Goal: Task Accomplishment & Management: Complete application form

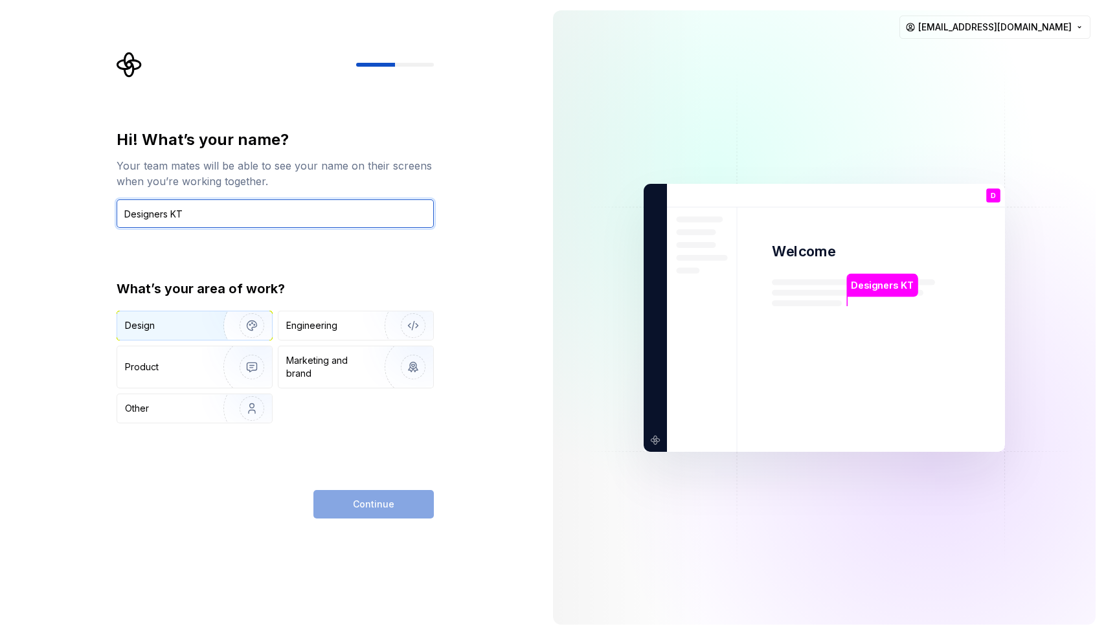
type input "Designers KT"
click at [169, 326] on div "Design" at bounding box center [166, 325] width 82 height 13
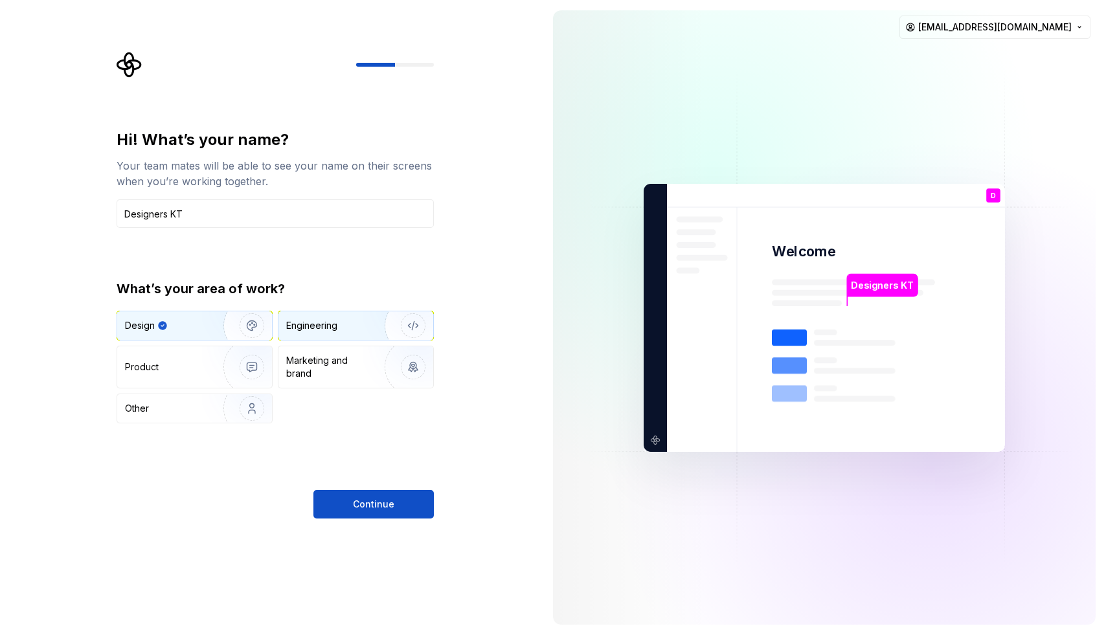
click at [337, 318] on div "Engineering" at bounding box center [355, 325] width 155 height 28
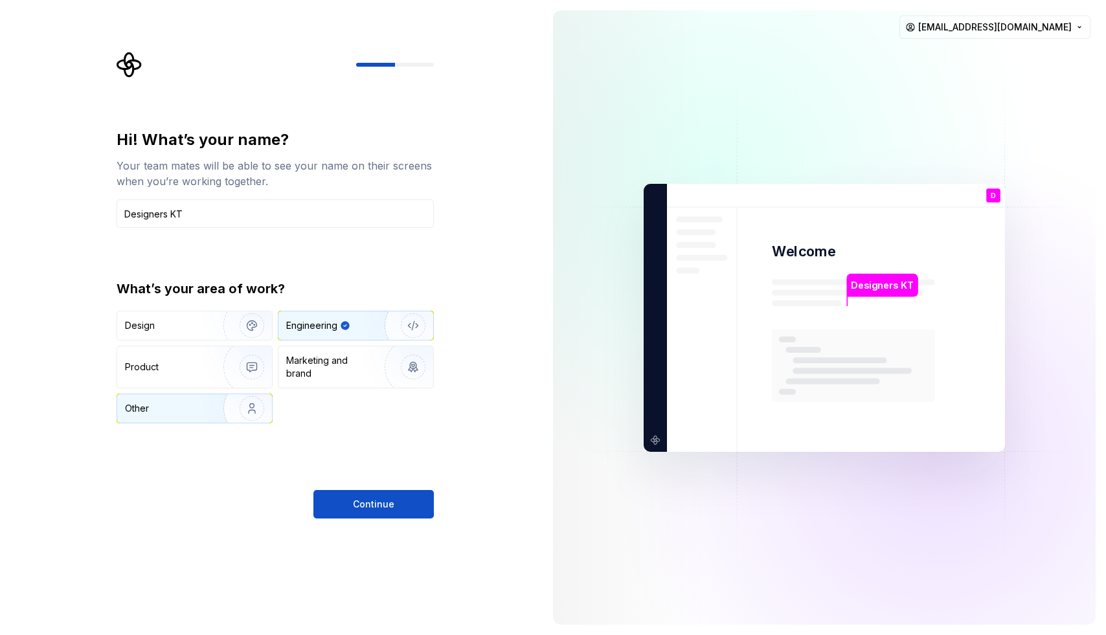
click at [160, 395] on div "Other" at bounding box center [194, 408] width 155 height 28
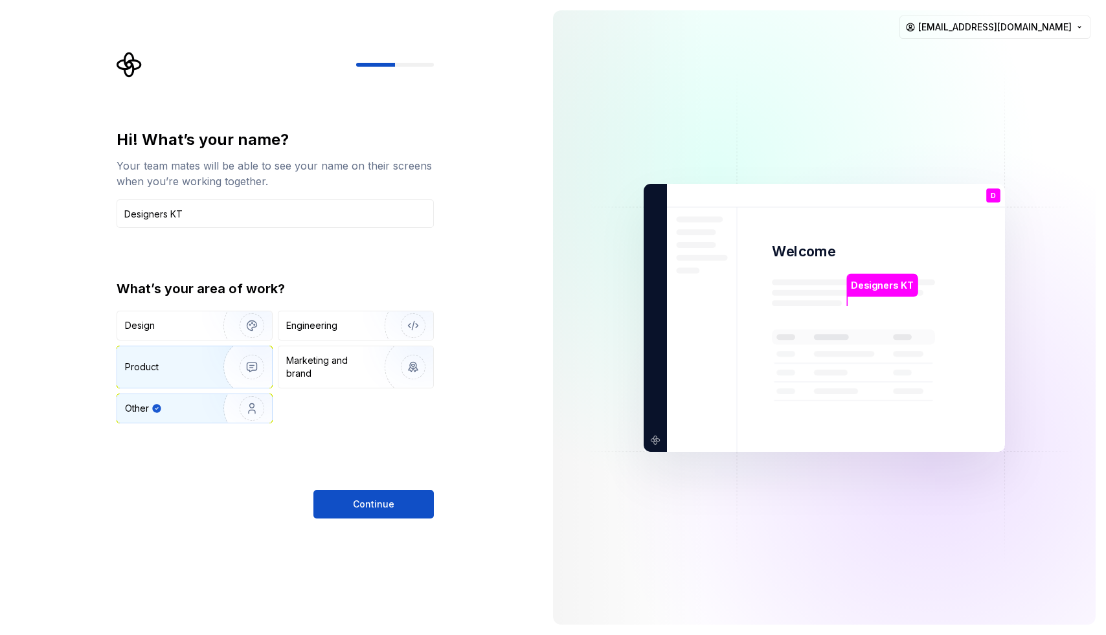
click at [174, 372] on div "Product" at bounding box center [167, 367] width 85 height 13
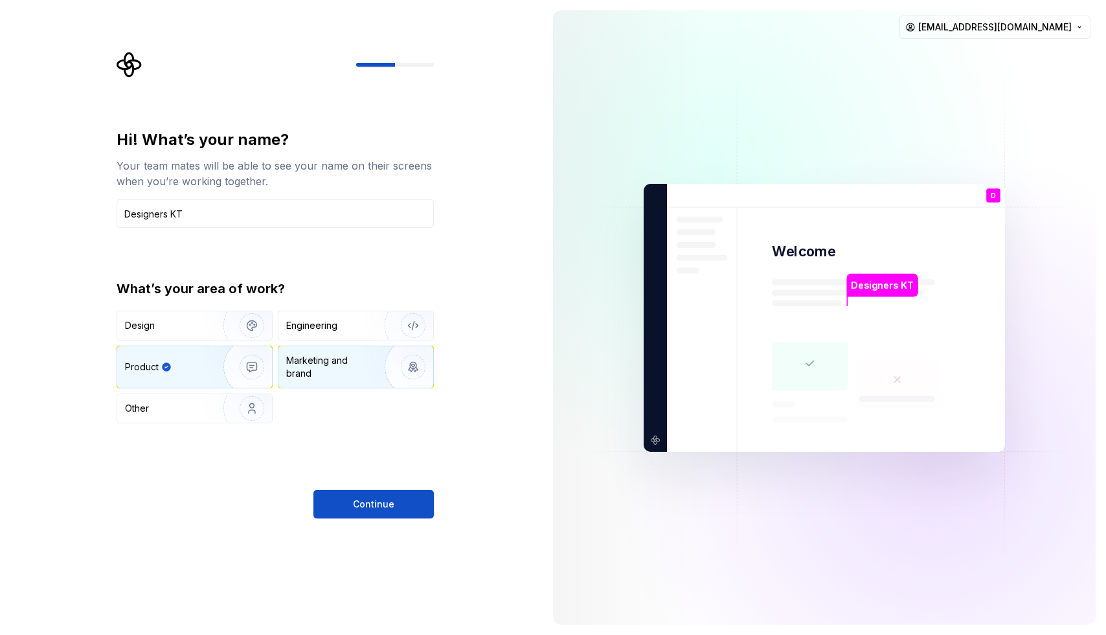
click at [280, 365] on div "Marketing and brand" at bounding box center [355, 366] width 155 height 41
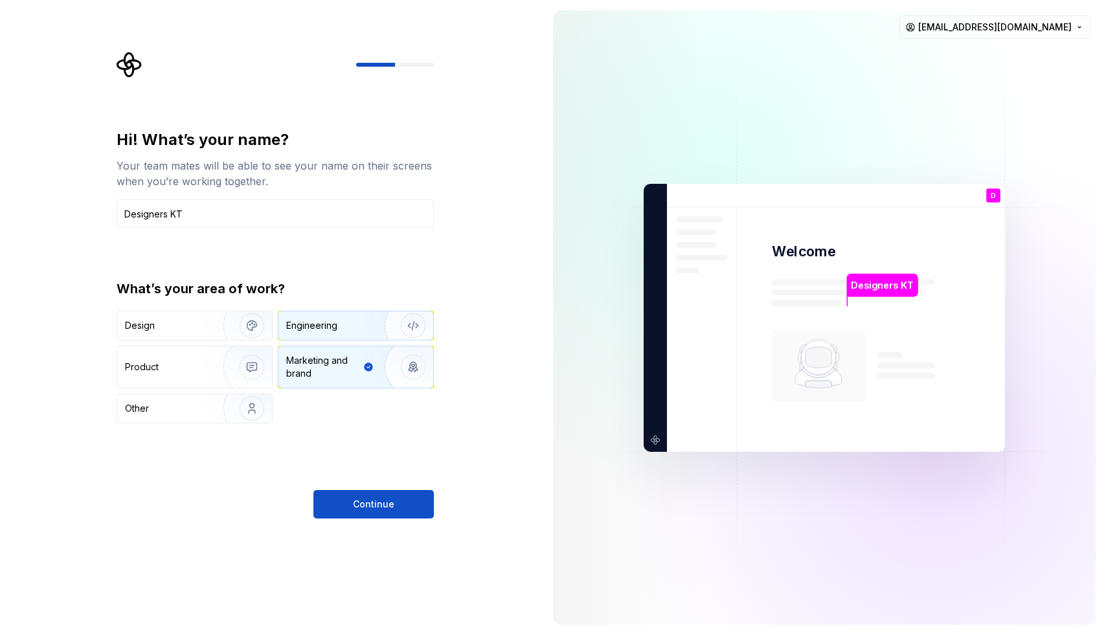
click at [326, 325] on div "Engineering" at bounding box center [311, 325] width 51 height 13
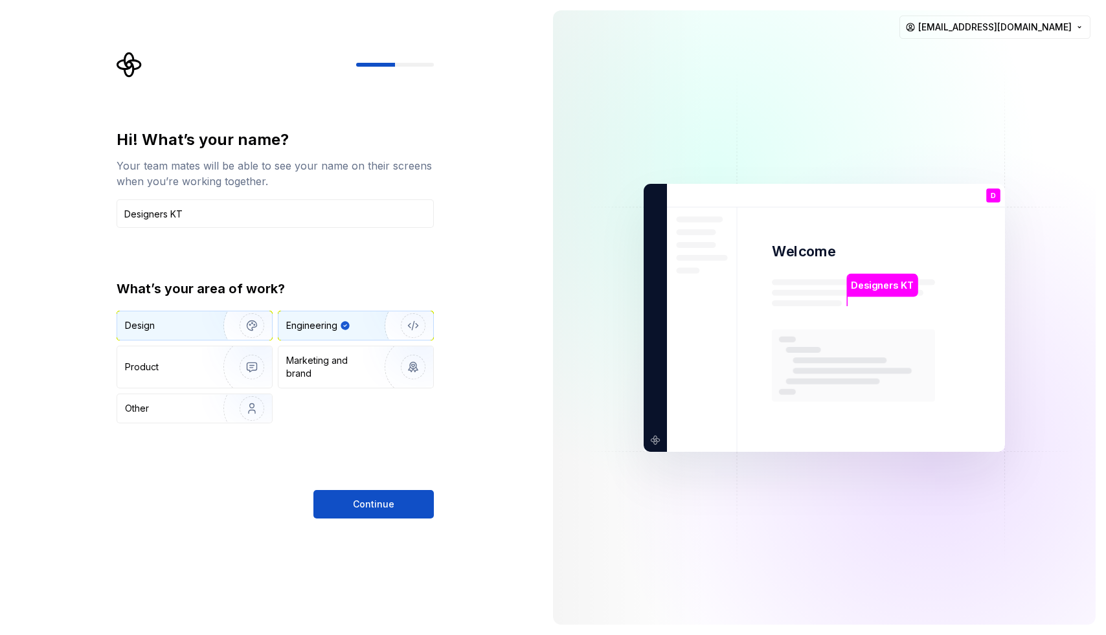
click at [174, 325] on div "Design" at bounding box center [166, 325] width 82 height 13
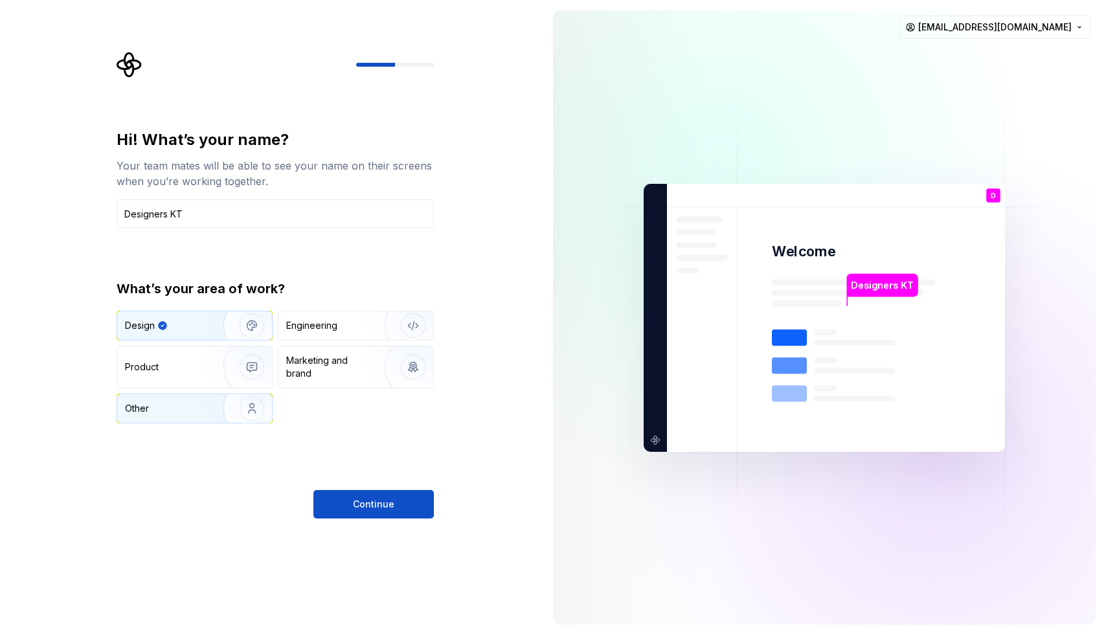
click at [179, 410] on div "Other" at bounding box center [163, 408] width 76 height 13
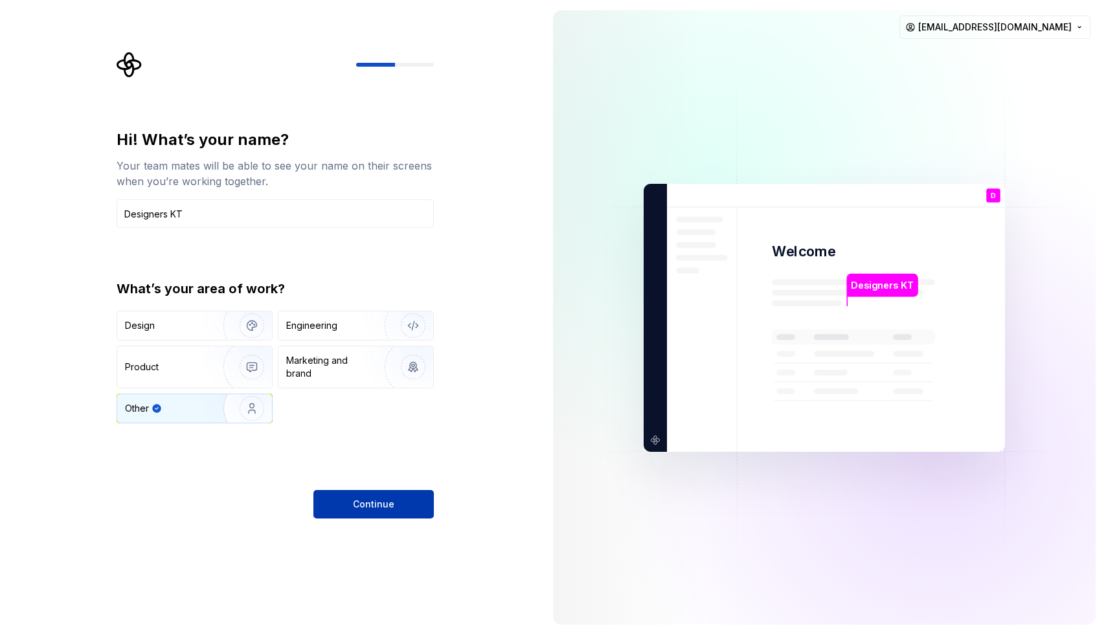
click at [363, 504] on span "Continue" at bounding box center [373, 504] width 41 height 13
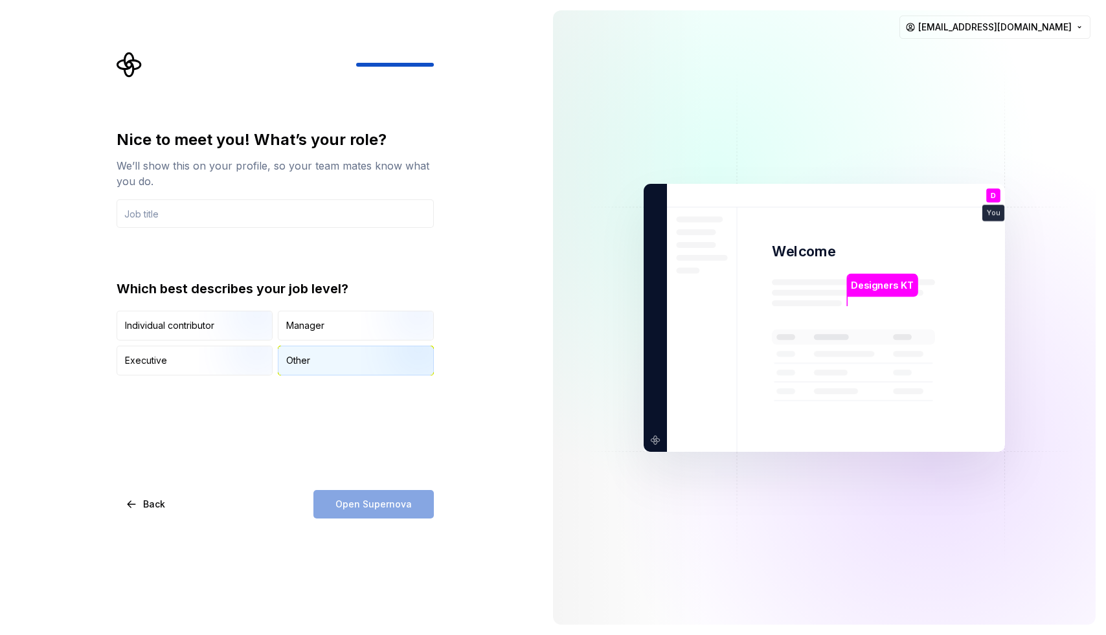
click at [337, 361] on div "Other" at bounding box center [355, 360] width 155 height 28
click at [230, 213] on input "text" at bounding box center [275, 213] width 317 height 28
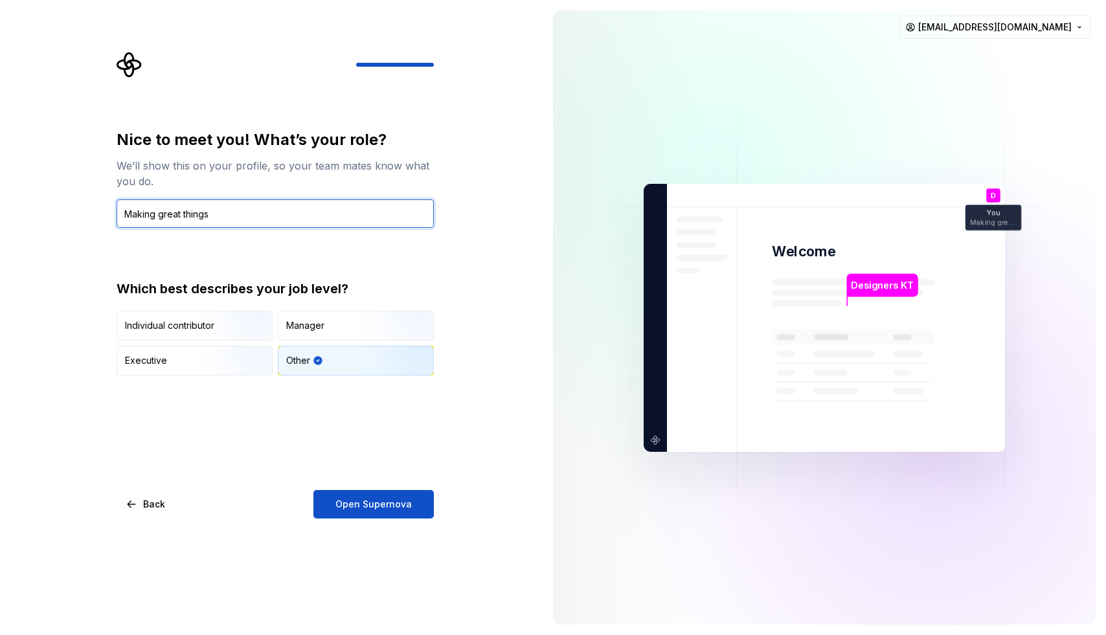
click at [197, 213] on input "Making great things" at bounding box center [275, 213] width 317 height 28
type input "Making great things"
click at [483, 361] on div "Nice to meet you! What’s your role? We’ll show this on your profile, so your te…" at bounding box center [271, 317] width 543 height 635
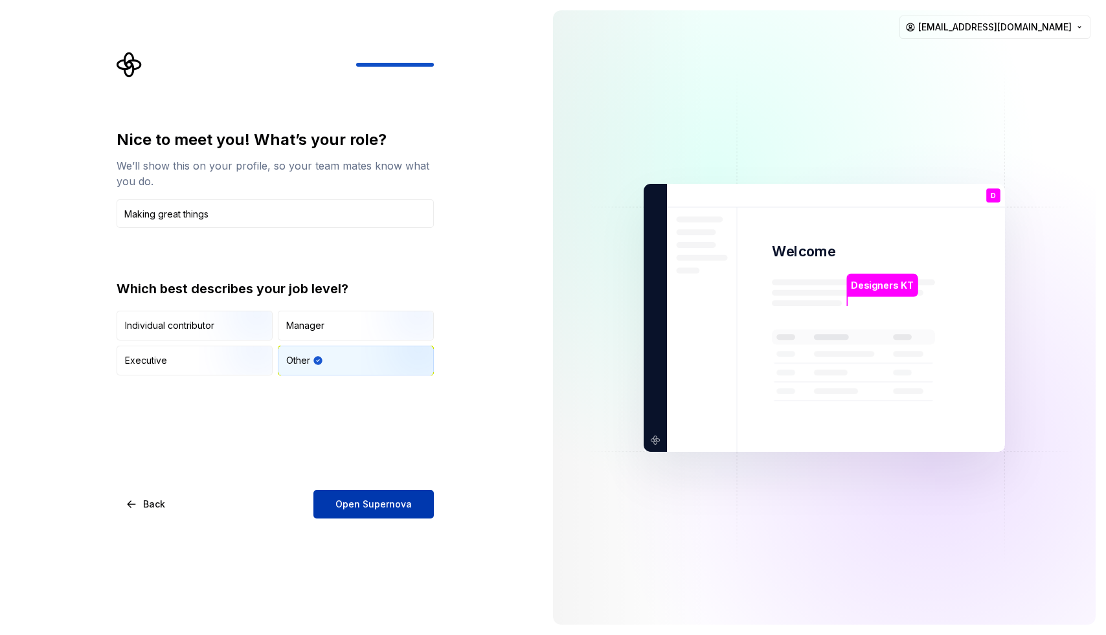
click at [396, 504] on span "Open Supernova" at bounding box center [373, 504] width 76 height 13
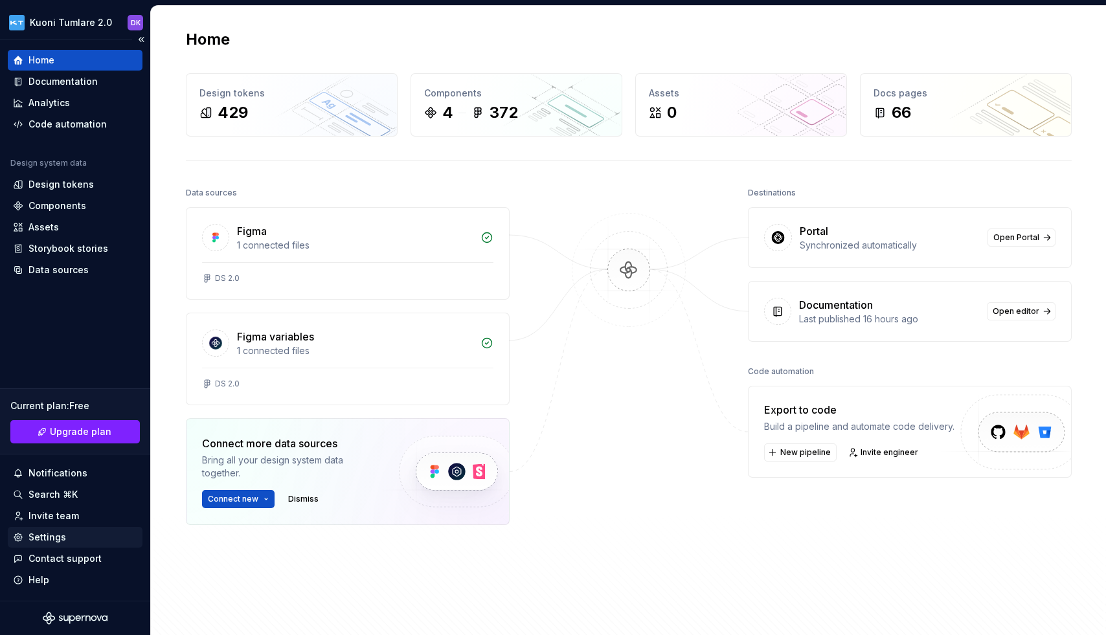
click at [52, 535] on div "Settings" at bounding box center [47, 537] width 38 height 13
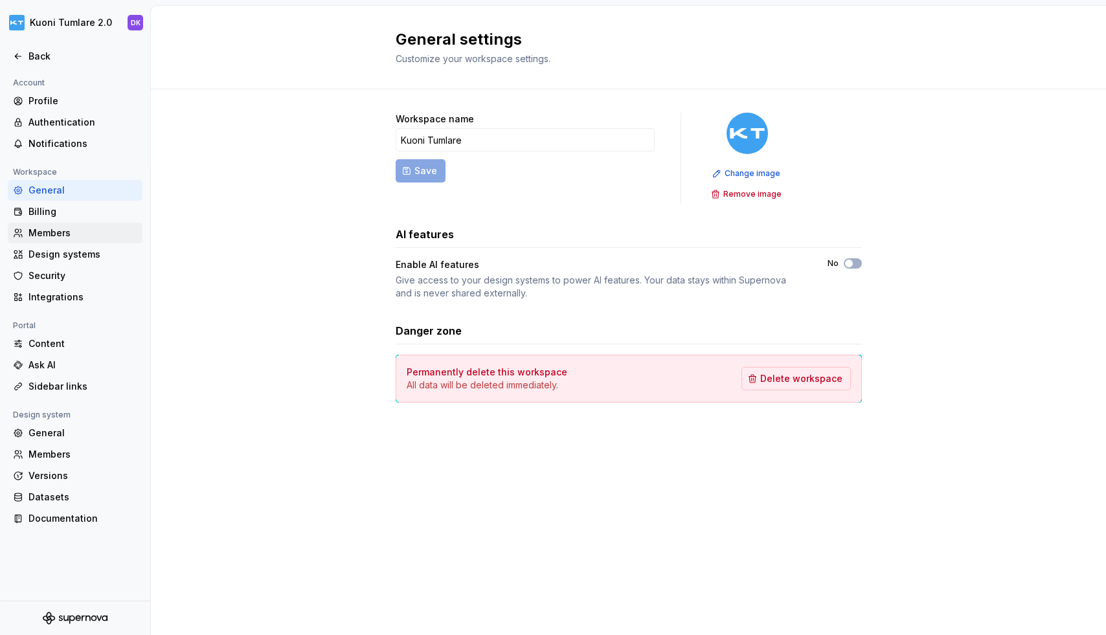
click at [52, 228] on div "Members" at bounding box center [82, 233] width 109 height 13
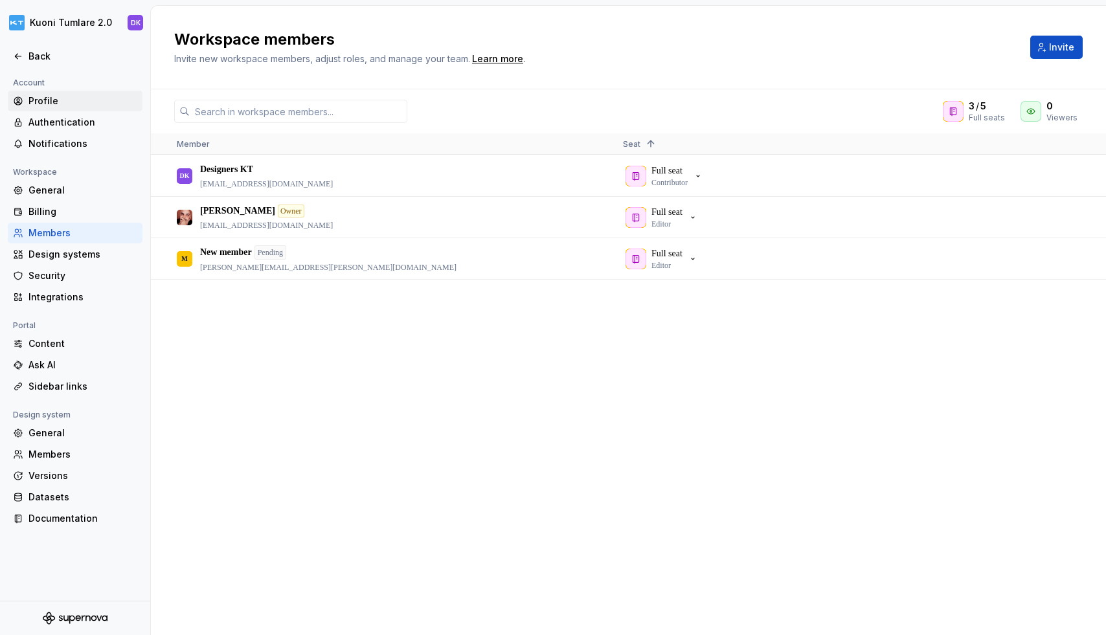
click at [42, 95] on div "Profile" at bounding box center [82, 101] width 109 height 13
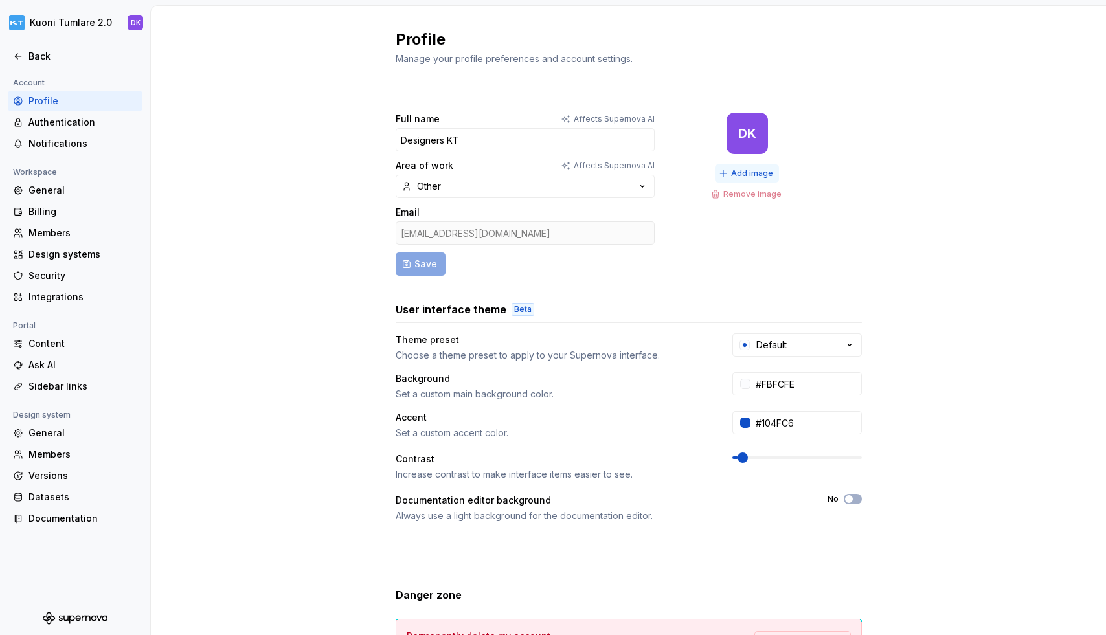
click at [756, 173] on span "Add image" at bounding box center [752, 173] width 42 height 10
click at [273, 190] on div "Full name Affects Supernova AI Designers KT Area of work Affects Supernova AI O…" at bounding box center [628, 415] width 955 height 653
click at [72, 449] on div "Members" at bounding box center [82, 454] width 109 height 13
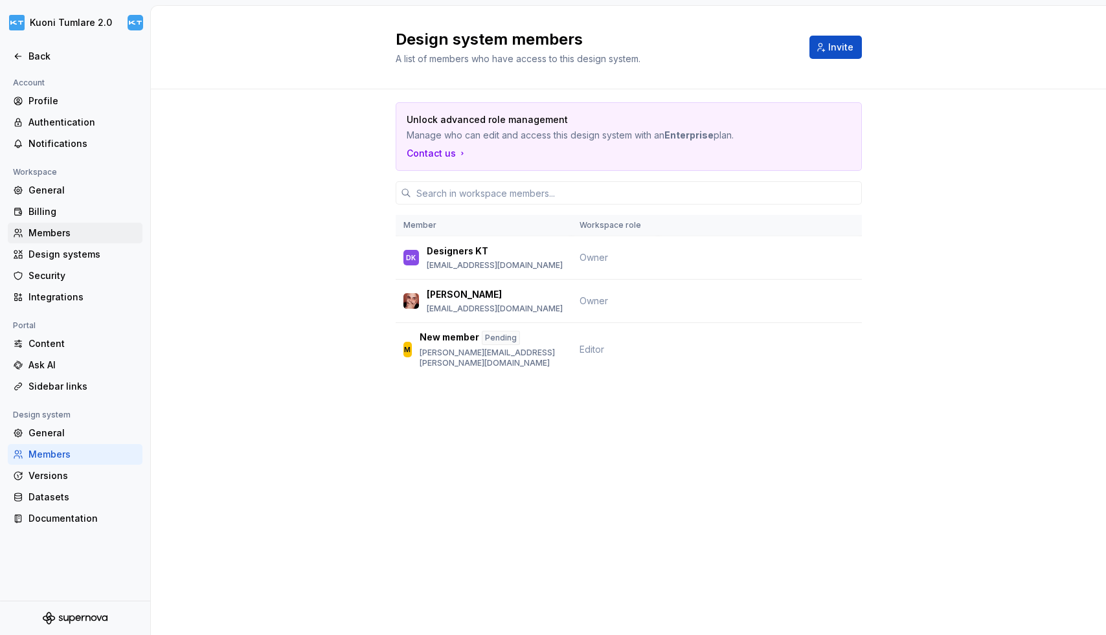
click at [54, 230] on div "Members" at bounding box center [82, 233] width 109 height 13
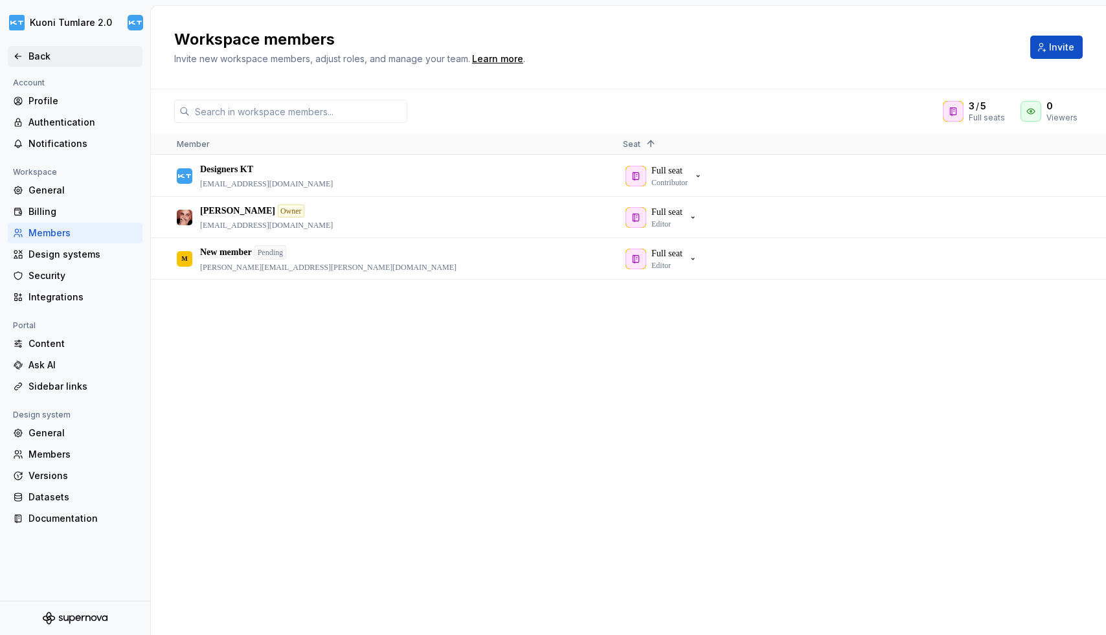
click at [17, 51] on div "Back" at bounding box center [75, 56] width 124 height 13
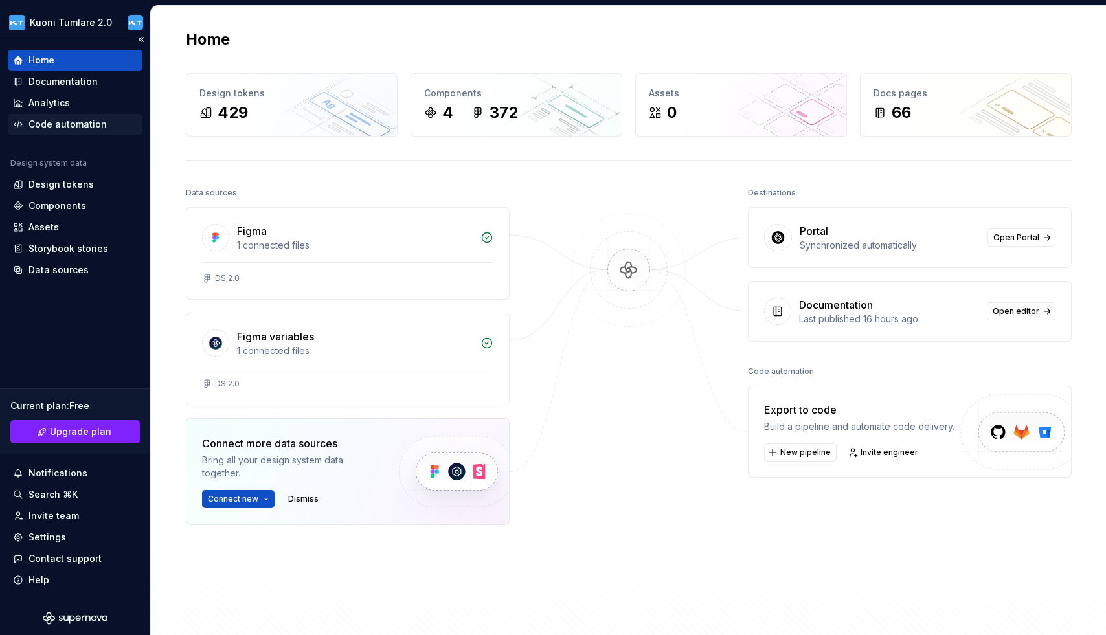
click at [66, 119] on div "Code automation" at bounding box center [67, 124] width 78 height 13
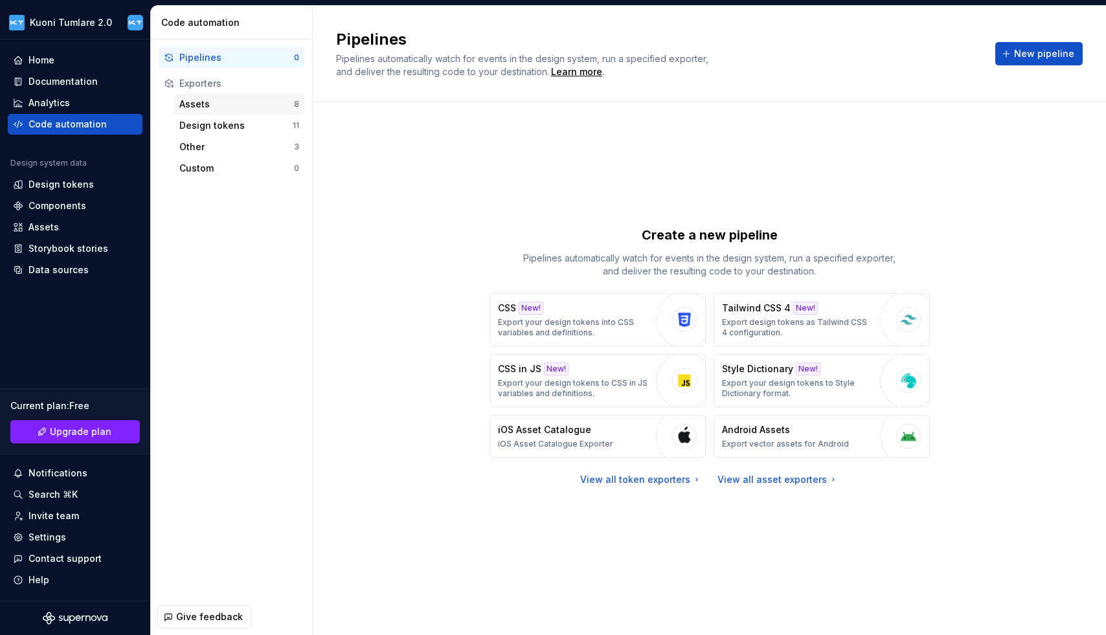
click at [225, 102] on div "Assets" at bounding box center [236, 104] width 115 height 13
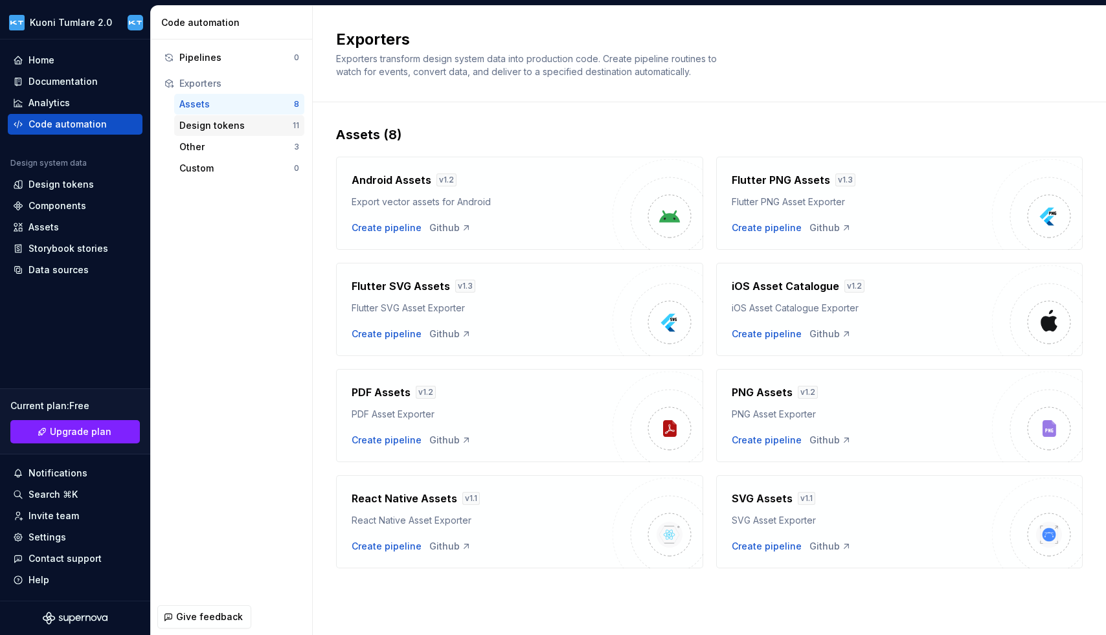
click at [219, 128] on div "Design tokens" at bounding box center [235, 125] width 113 height 13
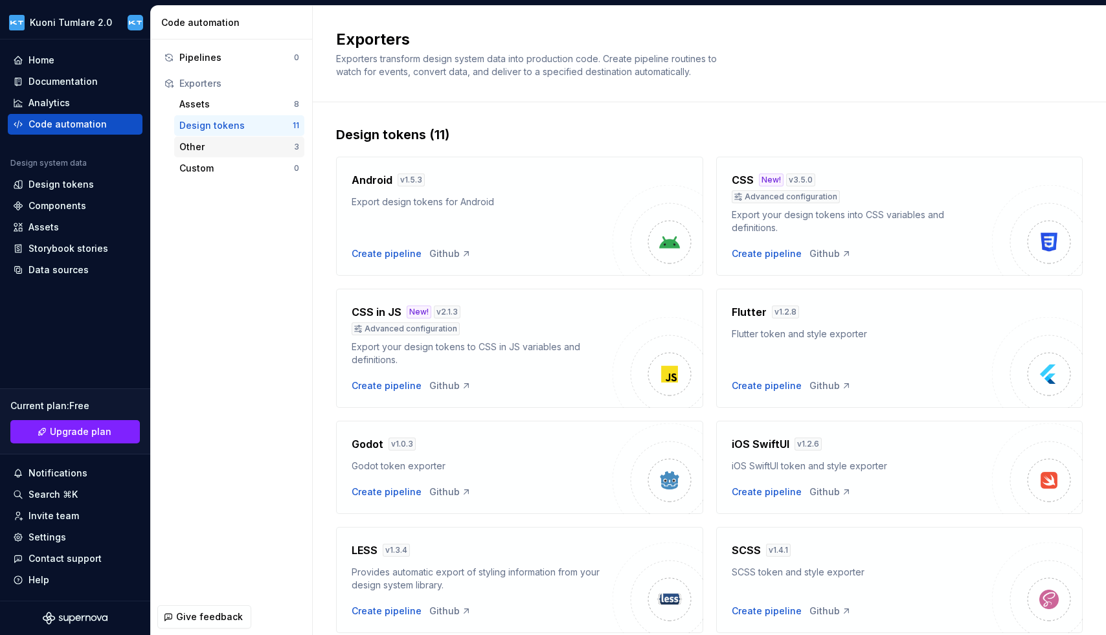
click at [217, 151] on div "Other" at bounding box center [236, 146] width 115 height 13
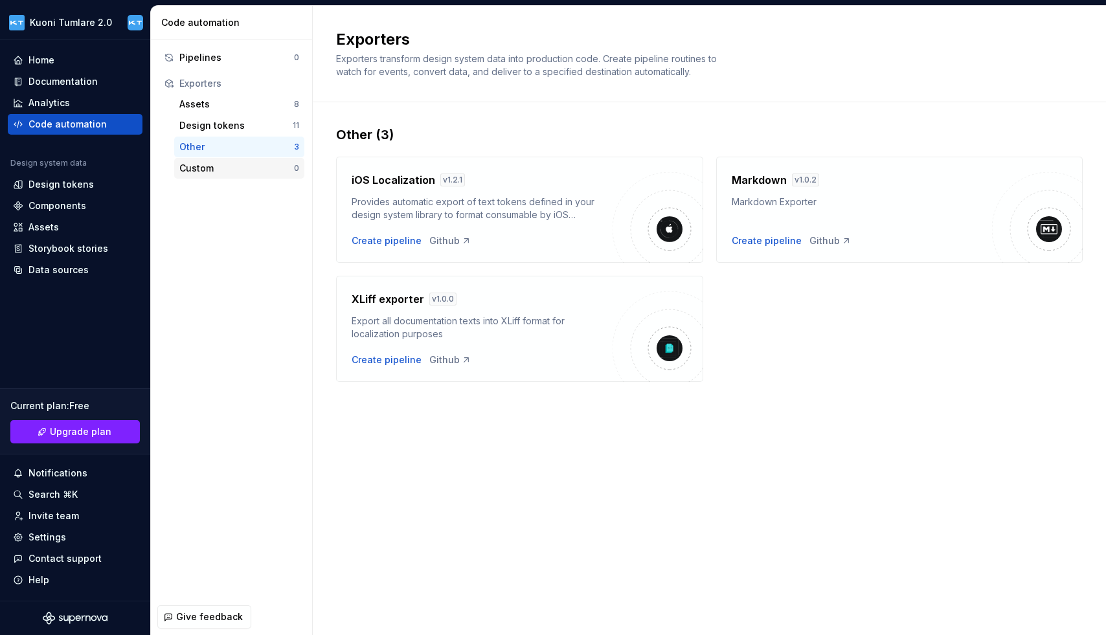
click at [220, 172] on div "Custom" at bounding box center [236, 168] width 115 height 13
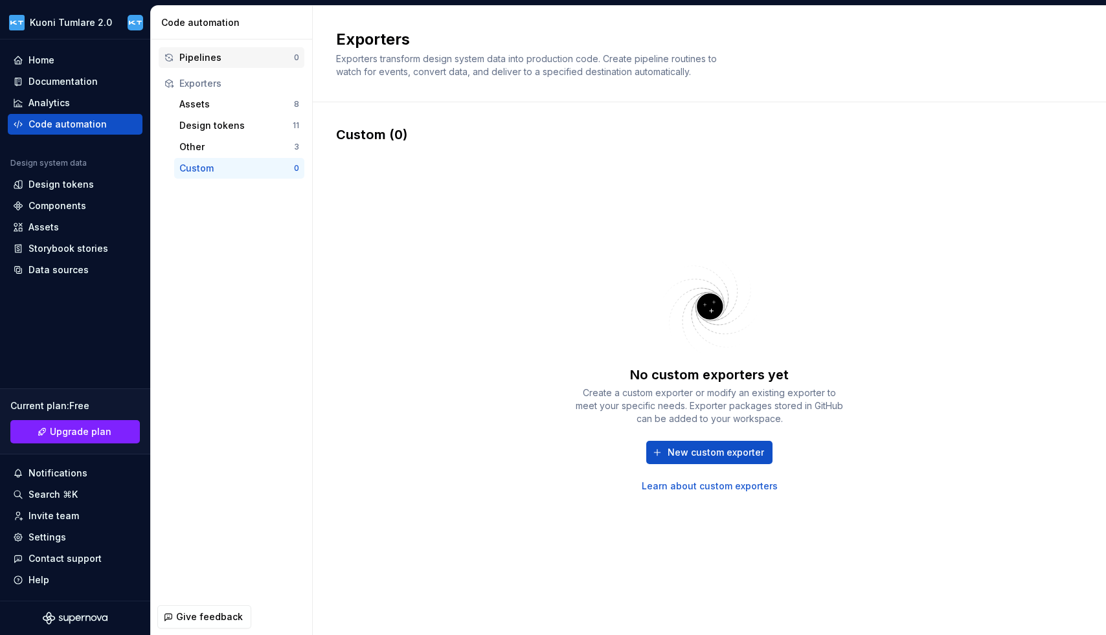
click at [201, 55] on div "Pipelines" at bounding box center [236, 57] width 115 height 13
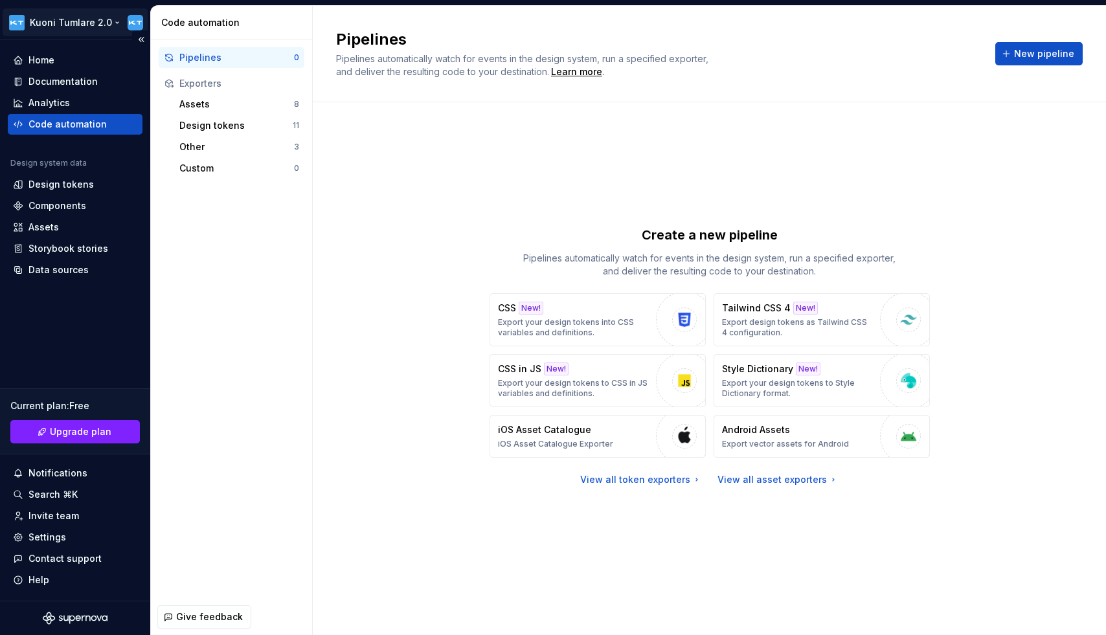
click at [18, 18] on html "Kuoni Tumlare 2.0 Home Documentation Analytics Code automation Design system da…" at bounding box center [553, 317] width 1106 height 635
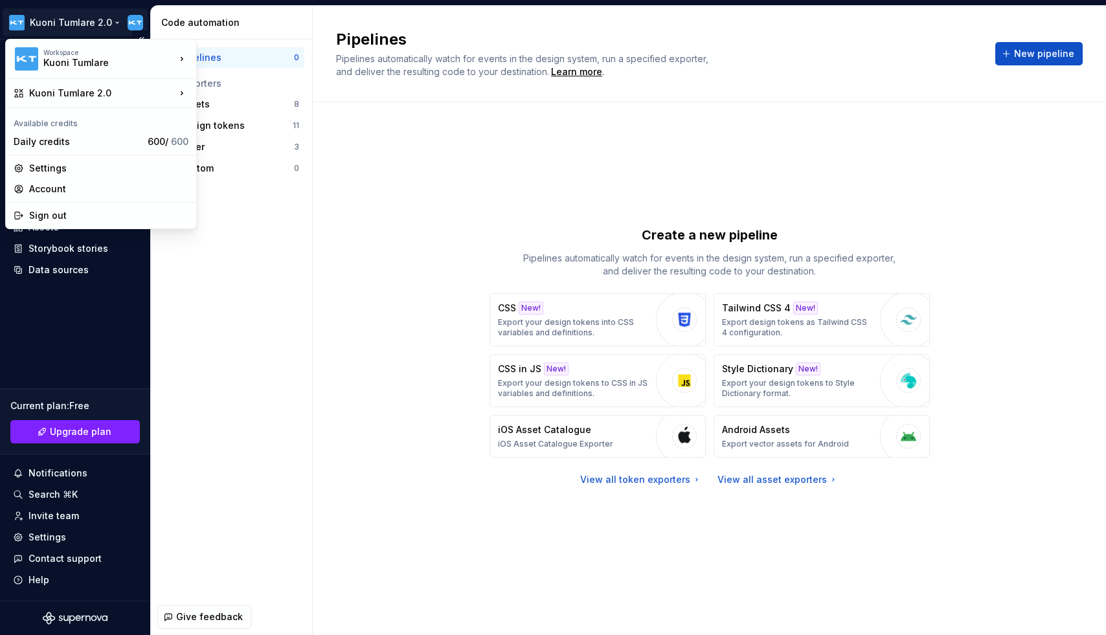
click at [69, 350] on html "Kuoni Tumlare 2.0 Home Documentation Analytics Code automation Design system da…" at bounding box center [553, 317] width 1106 height 635
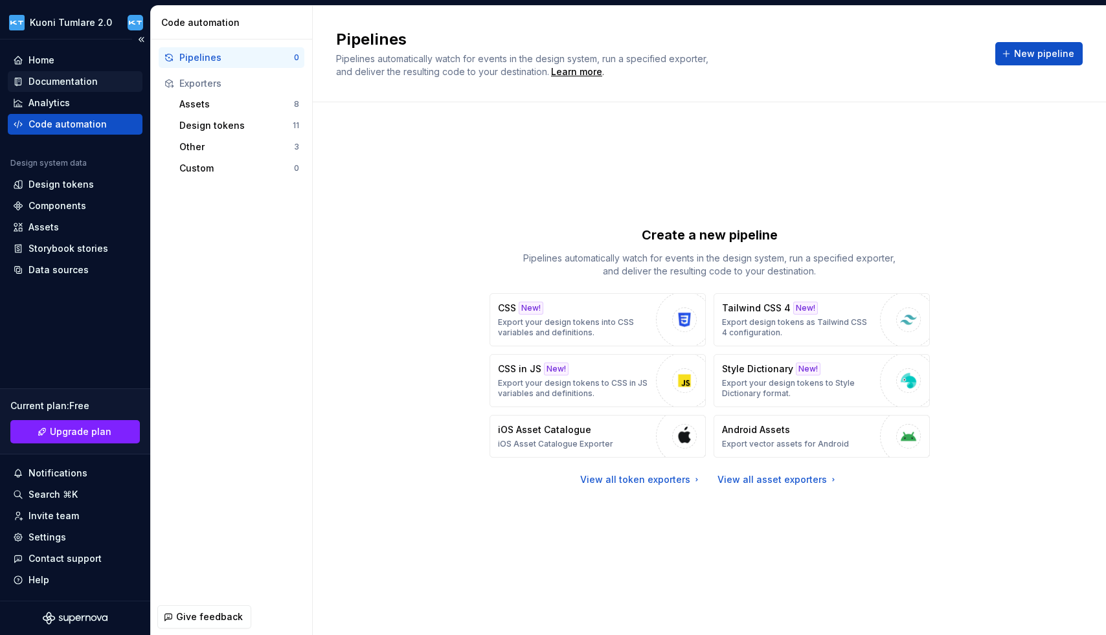
click at [56, 76] on div "Documentation" at bounding box center [62, 81] width 69 height 13
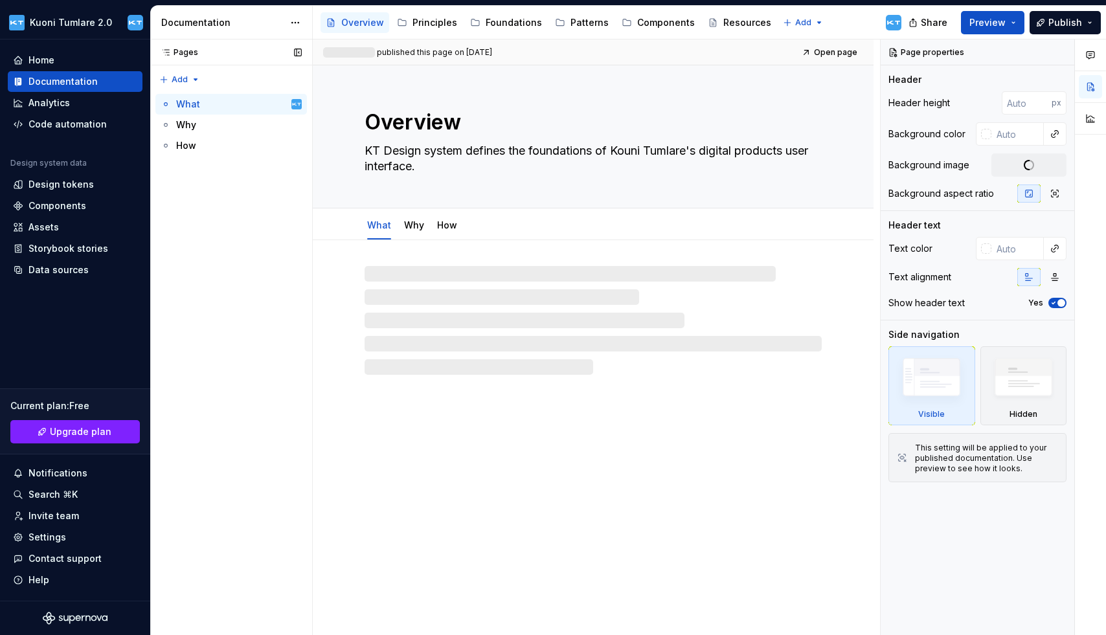
type textarea "*"
